Goal: Information Seeking & Learning: Check status

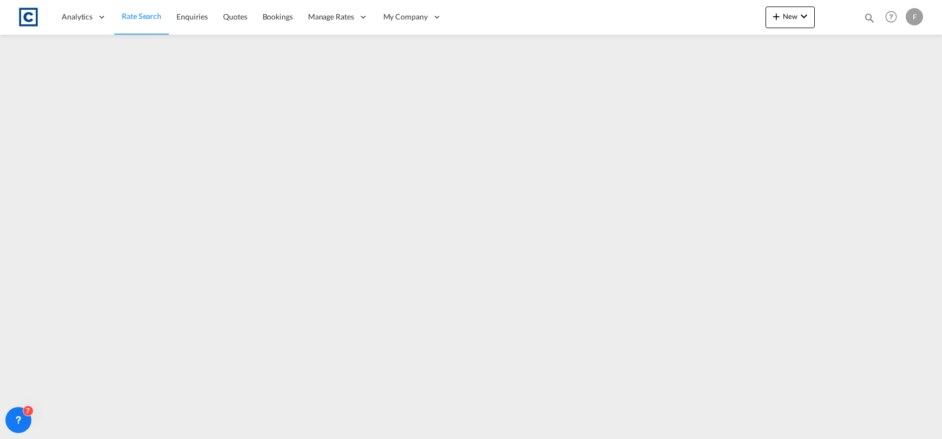
select select "Quotes"
click at [864, 14] on div "Bookings Quotes Enquiries CAD000009460 Help Resources Product Release F My Prof…" at bounding box center [891, 17] width 69 height 34
click at [872, 17] on md-icon "icon-magnify" at bounding box center [870, 18] width 12 height 12
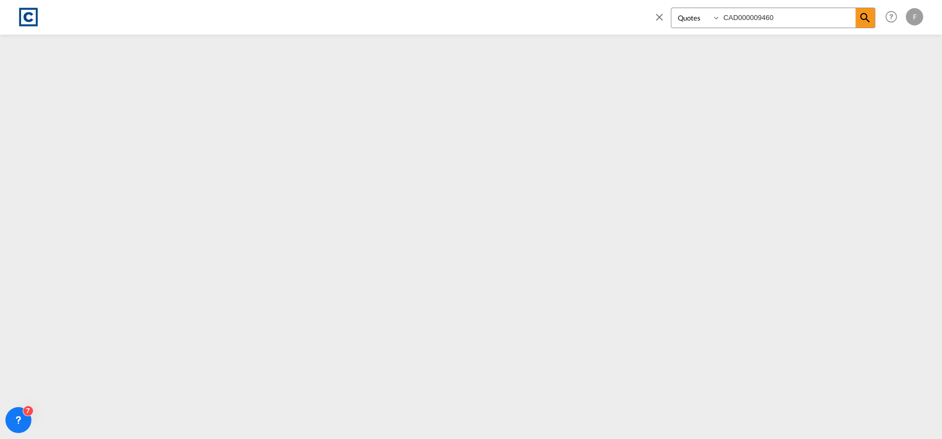
click at [816, 21] on input "CAD000009460" at bounding box center [788, 17] width 135 height 19
type input "CAD000009454"
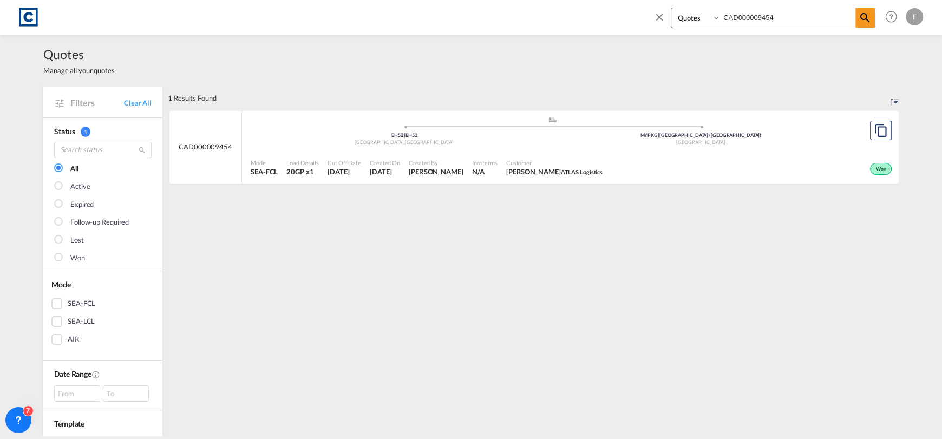
click at [727, 149] on div ".a{fill:#aaa8ad;} .a{fill:#aaa8ad;} EH52 | [GEOGRAPHIC_DATA] , [GEOGRAPHIC_DATA…" at bounding box center [553, 133] width 604 height 35
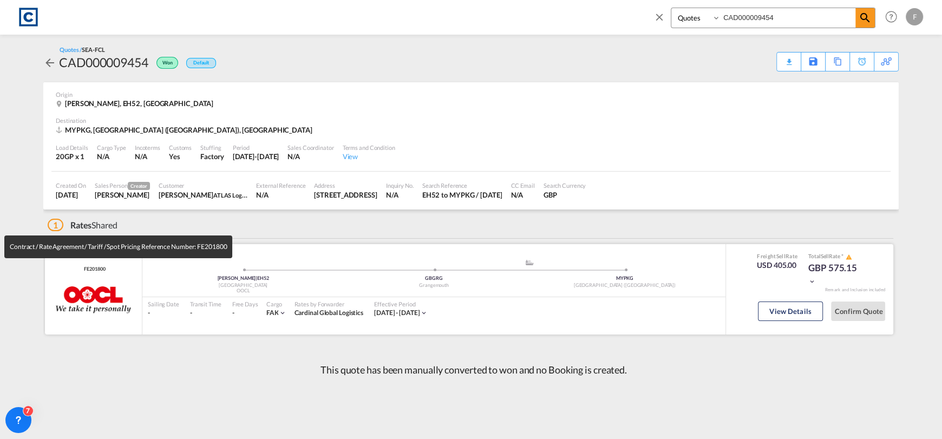
click at [88, 269] on span "FE201800" at bounding box center [93, 269] width 24 height 7
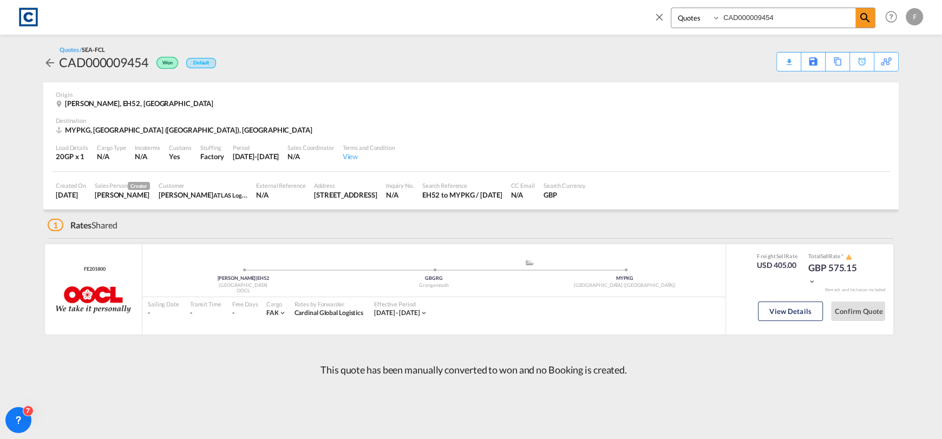
copy span "FE201800"
